Goal: Check status: Check status

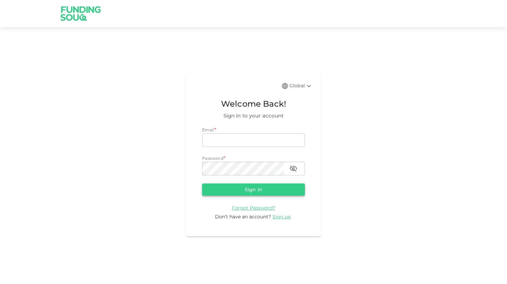
type input "[EMAIL_ADDRESS][DOMAIN_NAME]"
click at [253, 189] on button "Sign in" at bounding box center [253, 189] width 103 height 12
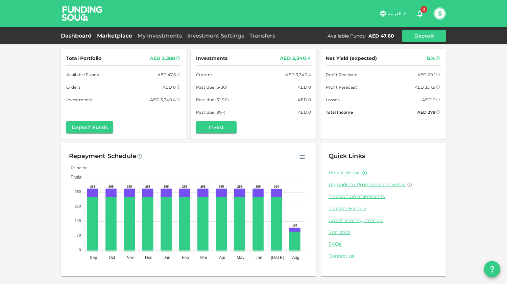
click at [134, 36] on link "Marketplace" at bounding box center [114, 35] width 41 height 6
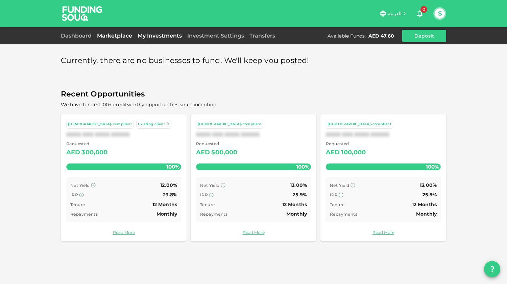
click at [158, 38] on link "My Investments" at bounding box center [160, 35] width 50 height 6
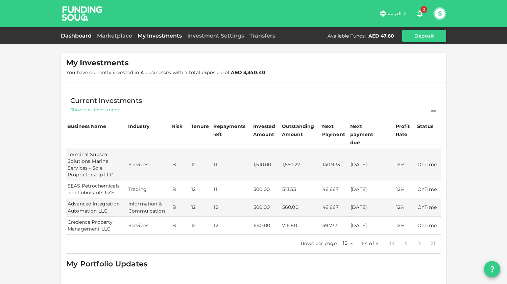
click at [89, 33] on link "Dashboard" at bounding box center [77, 35] width 33 height 6
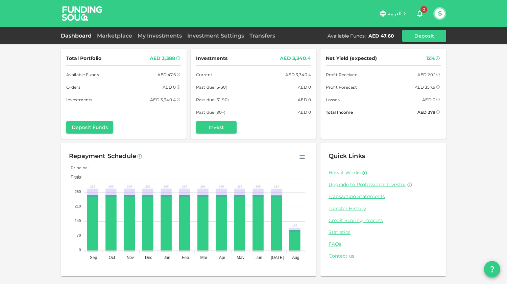
click at [89, 167] on span "Principal" at bounding box center [77, 167] width 23 height 5
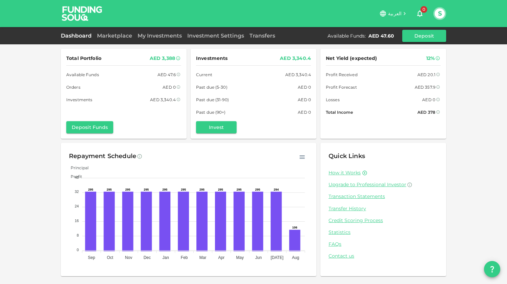
click at [82, 174] on span "Profit" at bounding box center [74, 176] width 17 height 5
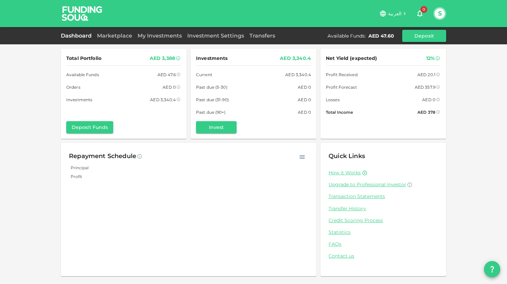
click at [82, 174] on span "Profit" at bounding box center [74, 176] width 17 height 5
click at [197, 162] on foreignobject "Principal Profit" at bounding box center [188, 211] width 239 height 101
click at [89, 166] on span "Principal" at bounding box center [77, 167] width 23 height 5
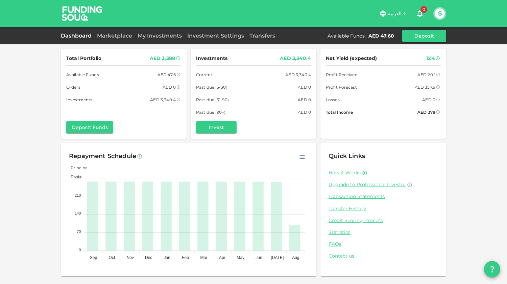
click at [82, 174] on span "Profit" at bounding box center [74, 176] width 17 height 5
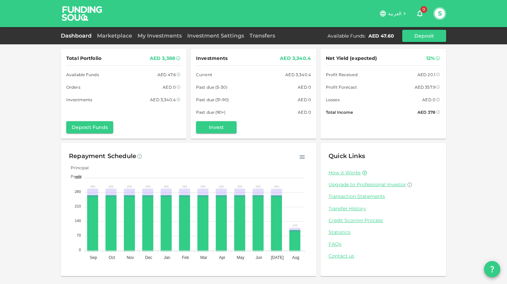
click at [89, 168] on span "Principal" at bounding box center [77, 167] width 23 height 5
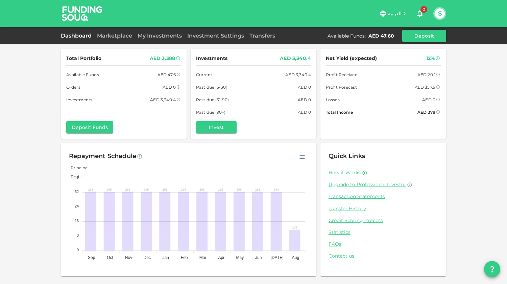
click at [89, 166] on span "Principal" at bounding box center [77, 167] width 23 height 5
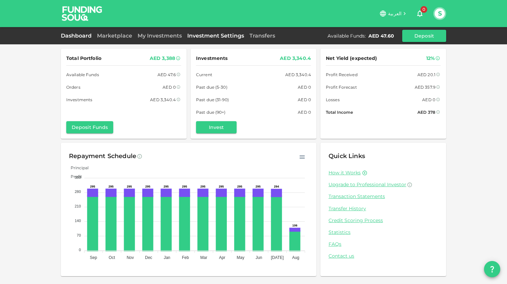
click at [206, 37] on link "Investment Settings" at bounding box center [216, 35] width 62 height 6
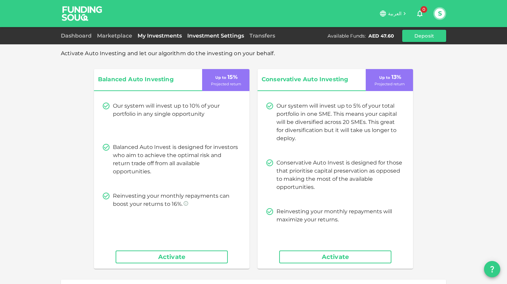
click at [175, 34] on link "My Investments" at bounding box center [160, 35] width 50 height 6
